Goal: Entertainment & Leisure: Consume media (video, audio)

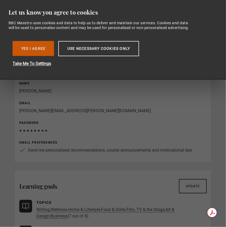
click at [32, 50] on button "Yes I Agree" at bounding box center [33, 48] width 41 height 15
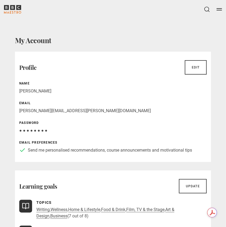
click at [14, 9] on icon "BBC Maestro" at bounding box center [12, 7] width 5 height 5
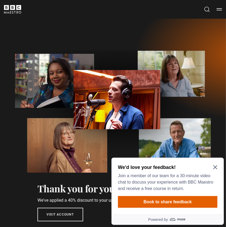
click at [215, 167] on icon "Close Maze Prompt" at bounding box center [215, 167] width 4 height 4
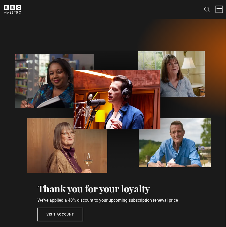
click at [218, 10] on button "Menu" at bounding box center [218, 9] width 5 height 5
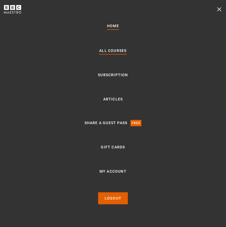
click at [113, 51] on link "All Courses" at bounding box center [112, 51] width 27 height 6
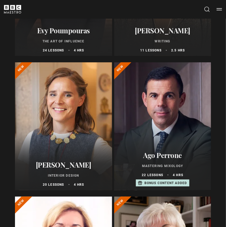
scroll to position [154, 0]
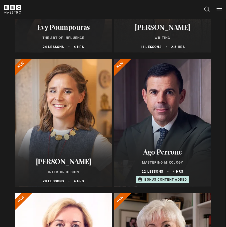
click at [178, 124] on div at bounding box center [162, 123] width 97 height 128
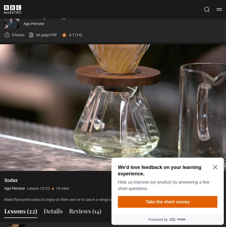
click at [217, 168] on div "We'd love feedback on your learning experience. Help us improve our product by …" at bounding box center [167, 186] width 112 height 57
click at [215, 168] on icon "Close Maze Prompt" at bounding box center [215, 168] width 4 height 4
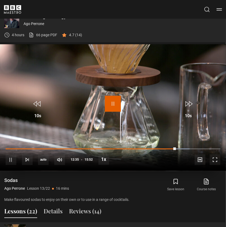
click at [113, 104] on span "Video Player" at bounding box center [113, 104] width 16 height 16
click at [108, 105] on span "Video Player" at bounding box center [113, 104] width 16 height 16
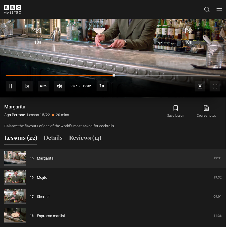
scroll to position [450, 0]
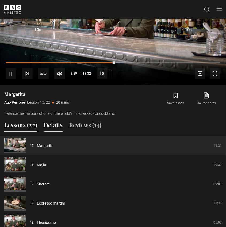
click at [55, 127] on button "Details" at bounding box center [53, 126] width 19 height 11
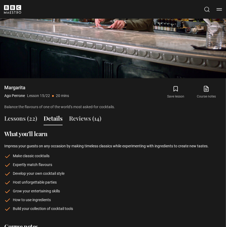
scroll to position [438, 0]
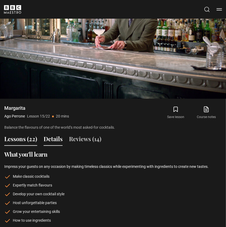
drag, startPoint x: 23, startPoint y: 138, endPoint x: 30, endPoint y: 136, distance: 6.5
click at [23, 138] on button "Lessons (22)" at bounding box center [20, 140] width 33 height 11
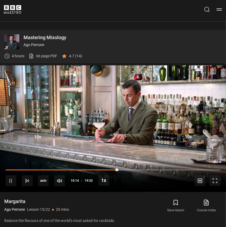
scroll to position [344, 0]
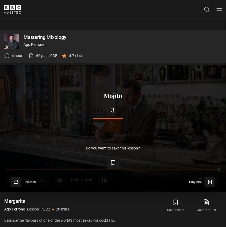
click at [160, 135] on div "Lesson Completed Up next Mojito 3 Cancel Do you want to save this lesson? Save …" at bounding box center [113, 128] width 226 height 127
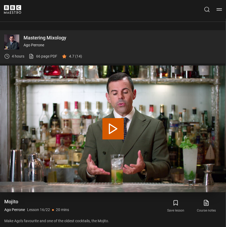
scroll to position [365, 0]
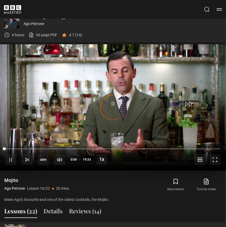
click at [112, 125] on video "Video Player" at bounding box center [113, 107] width 226 height 127
